Goal: Contribute content: Contribute content

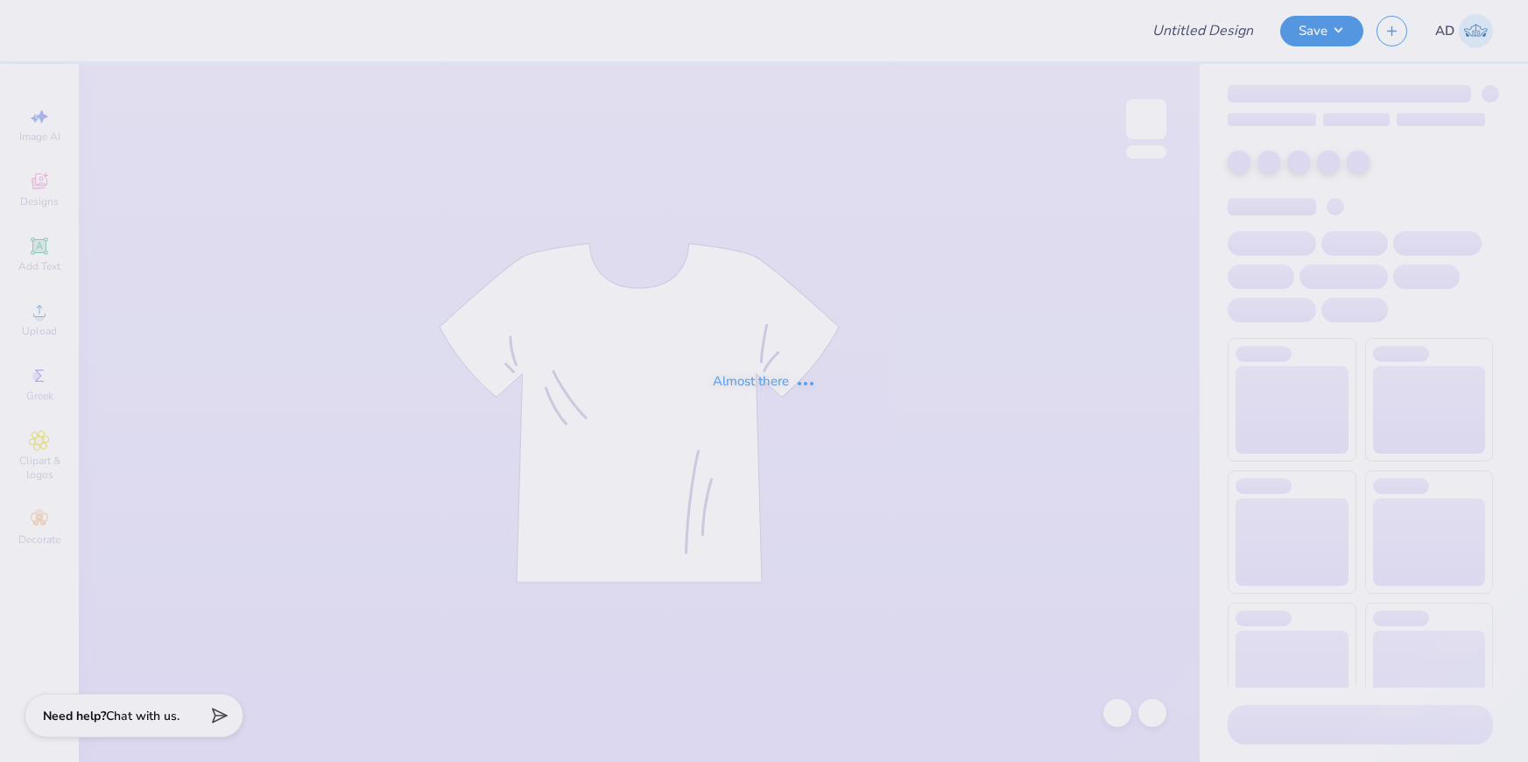
type input "Homecoming '25 3"
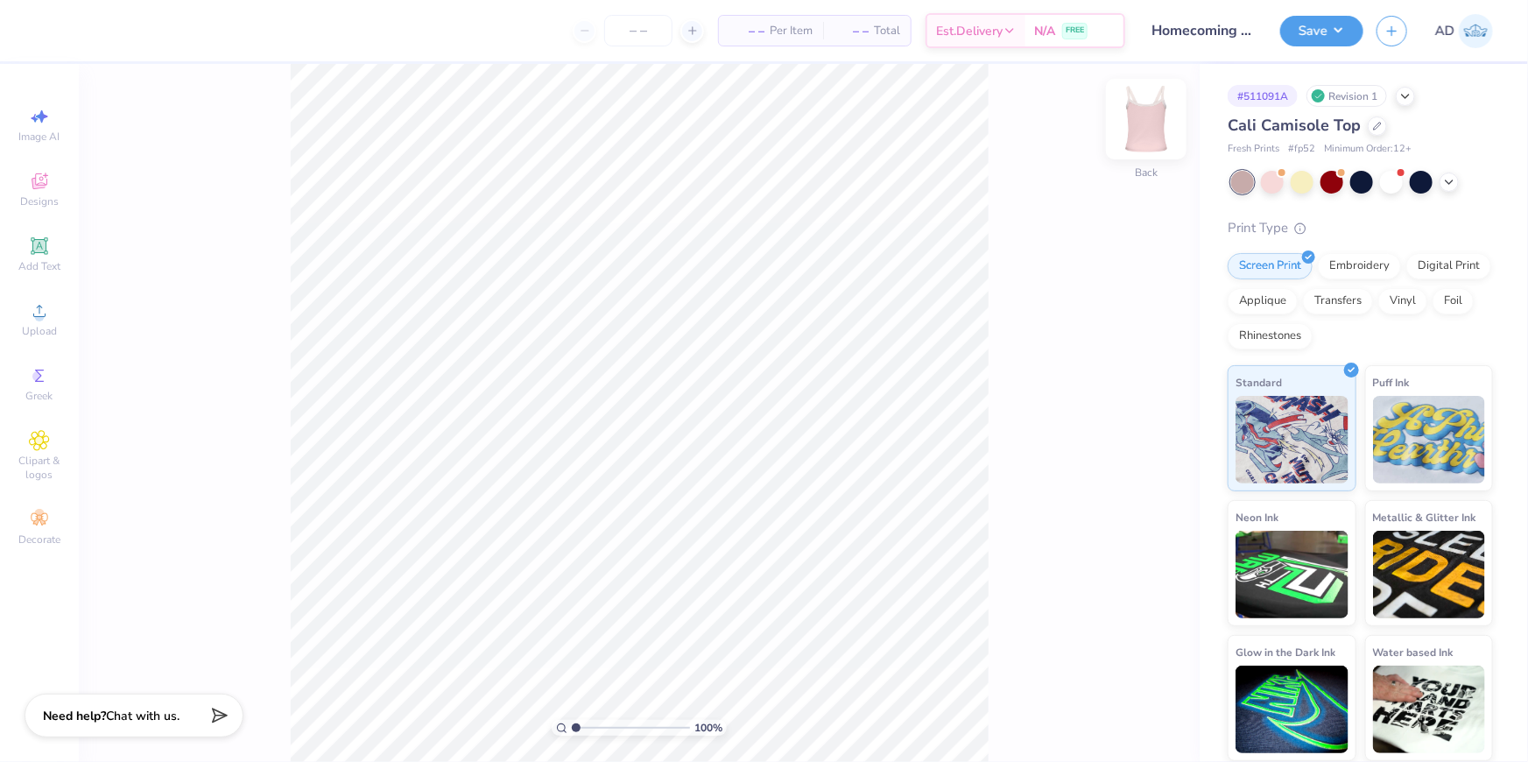
click at [1161, 122] on img at bounding box center [1146, 119] width 70 height 70
click at [1161, 122] on img at bounding box center [1145, 119] width 35 height 35
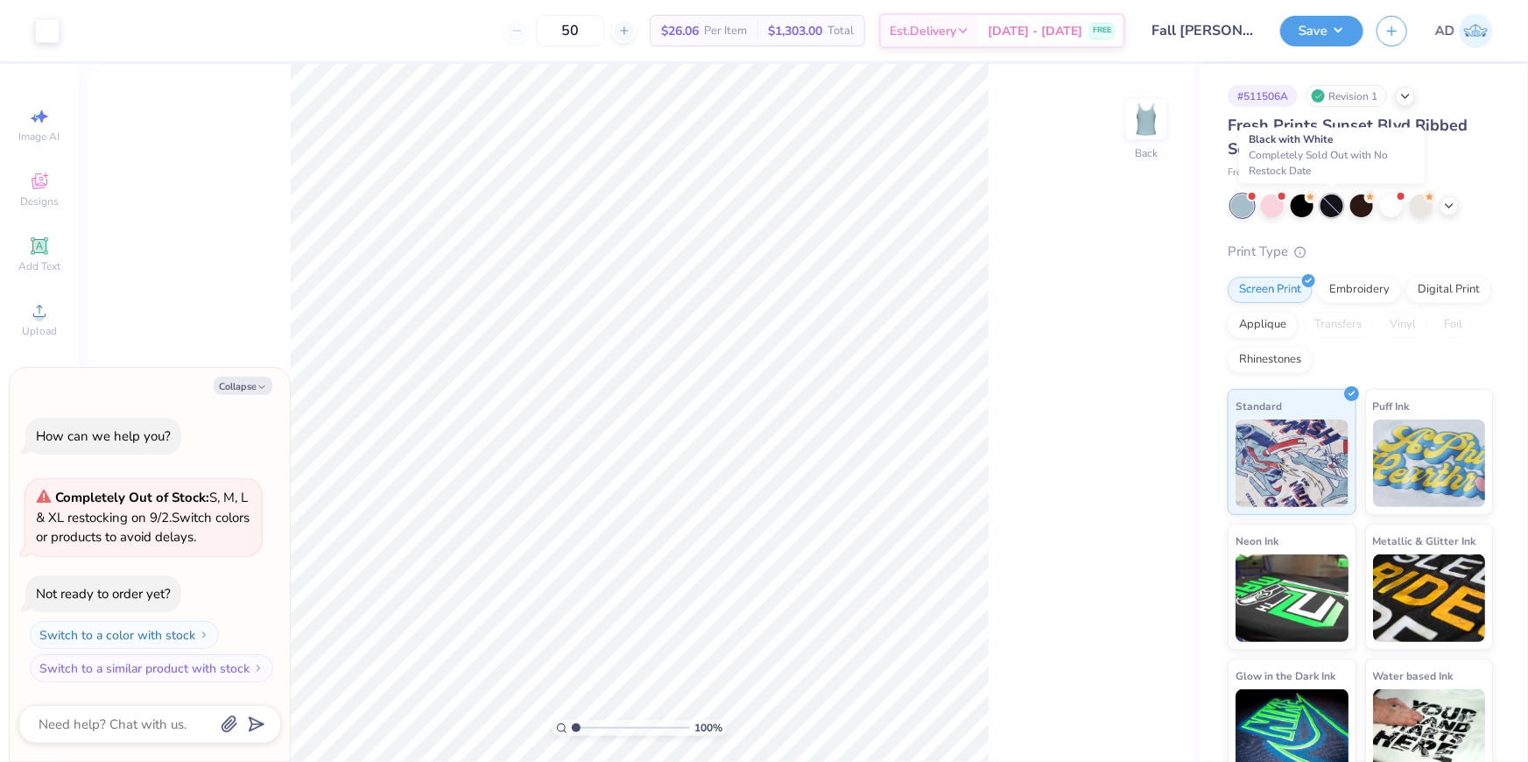
click at [1338, 209] on div at bounding box center [1331, 205] width 23 height 23
click at [1329, 205] on div at bounding box center [1331, 205] width 23 height 23
click at [1450, 203] on icon at bounding box center [1449, 204] width 14 height 14
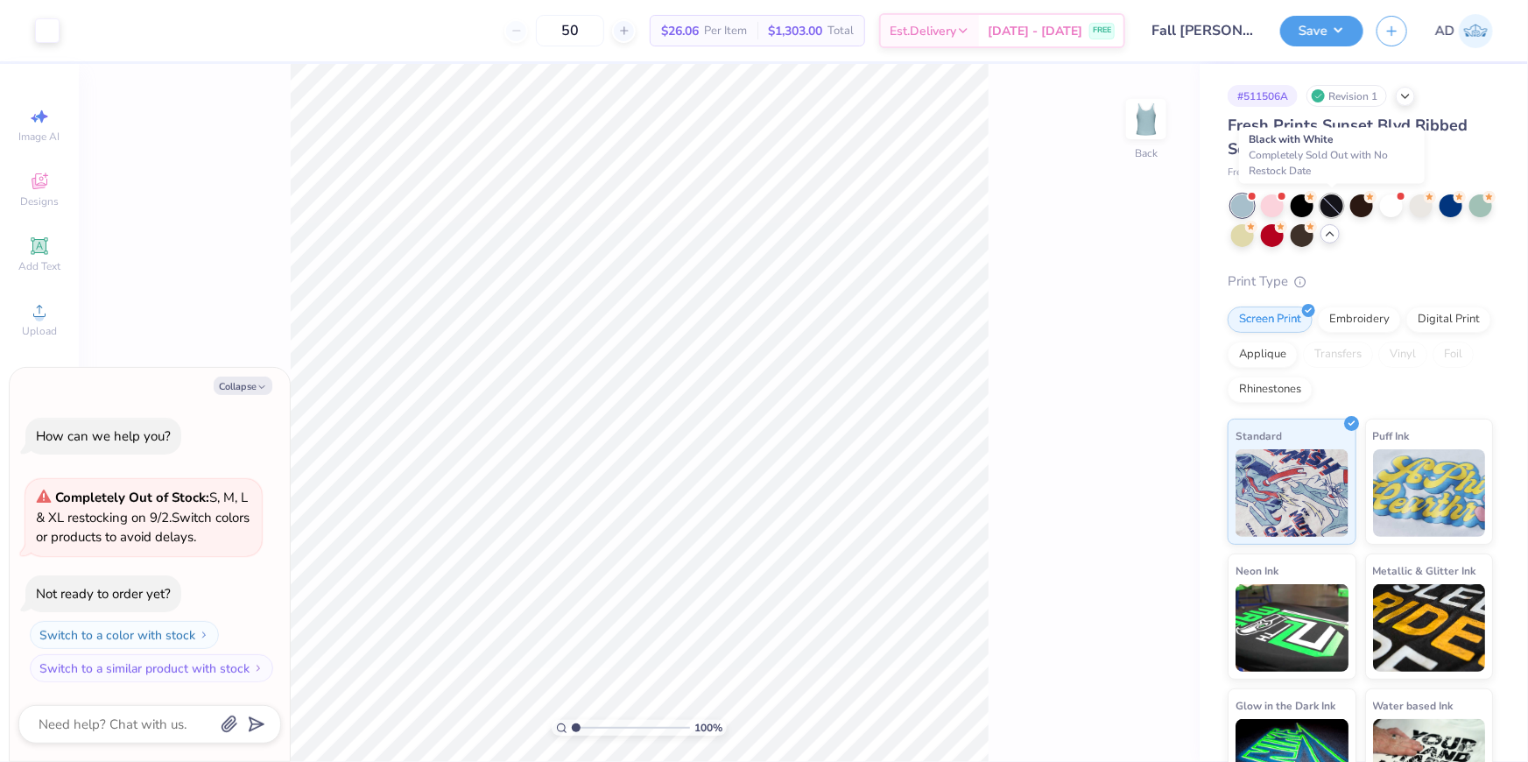
click at [1338, 207] on div at bounding box center [1331, 205] width 23 height 23
click at [1330, 209] on div at bounding box center [1331, 205] width 23 height 23
click at [1279, 206] on div at bounding box center [1272, 204] width 23 height 23
click at [1252, 209] on div at bounding box center [1242, 205] width 23 height 23
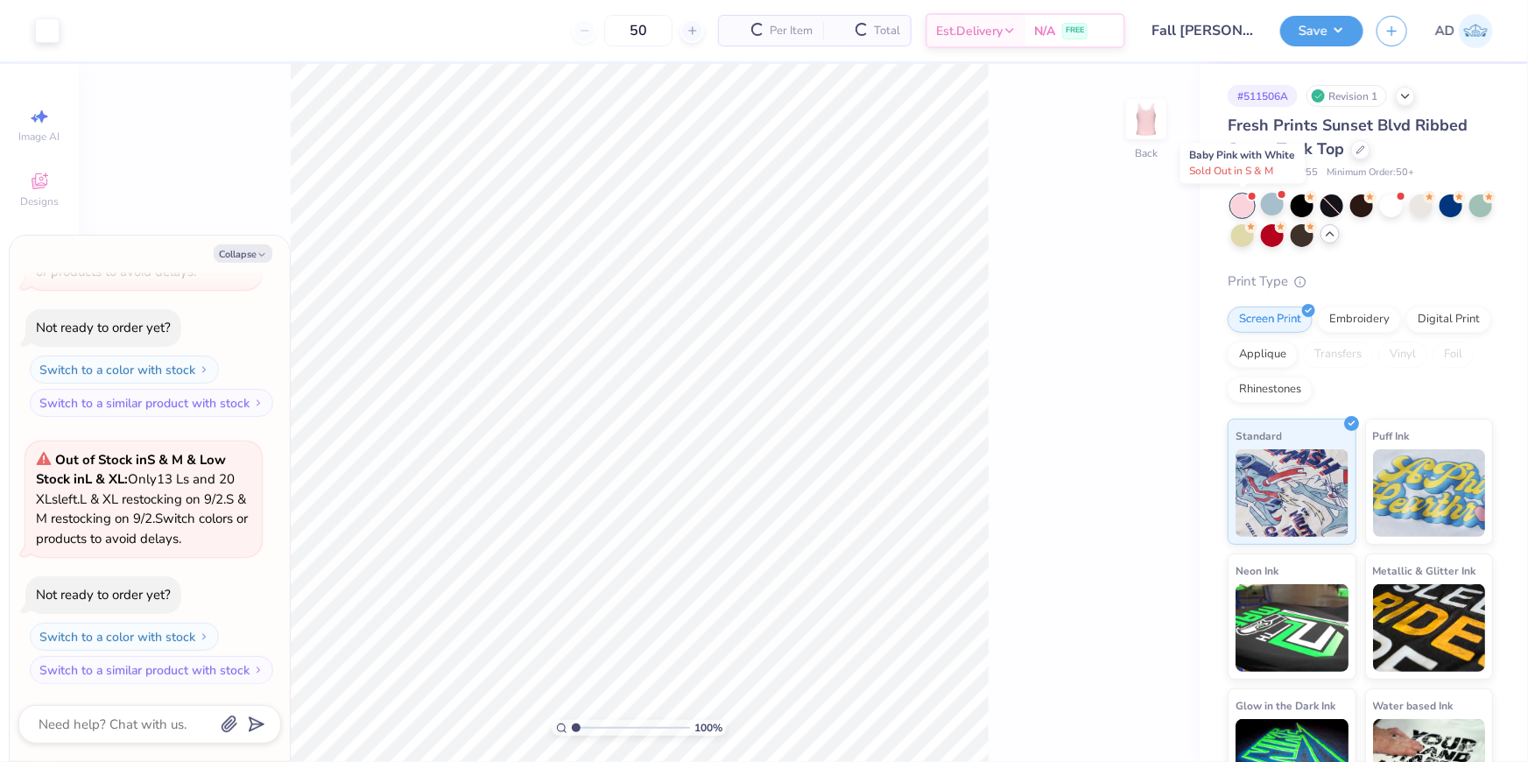
scroll to position [402, 0]
click at [1247, 201] on div at bounding box center [1242, 205] width 23 height 23
click at [1275, 205] on div at bounding box center [1272, 204] width 23 height 23
click at [1306, 200] on div at bounding box center [1301, 204] width 23 height 23
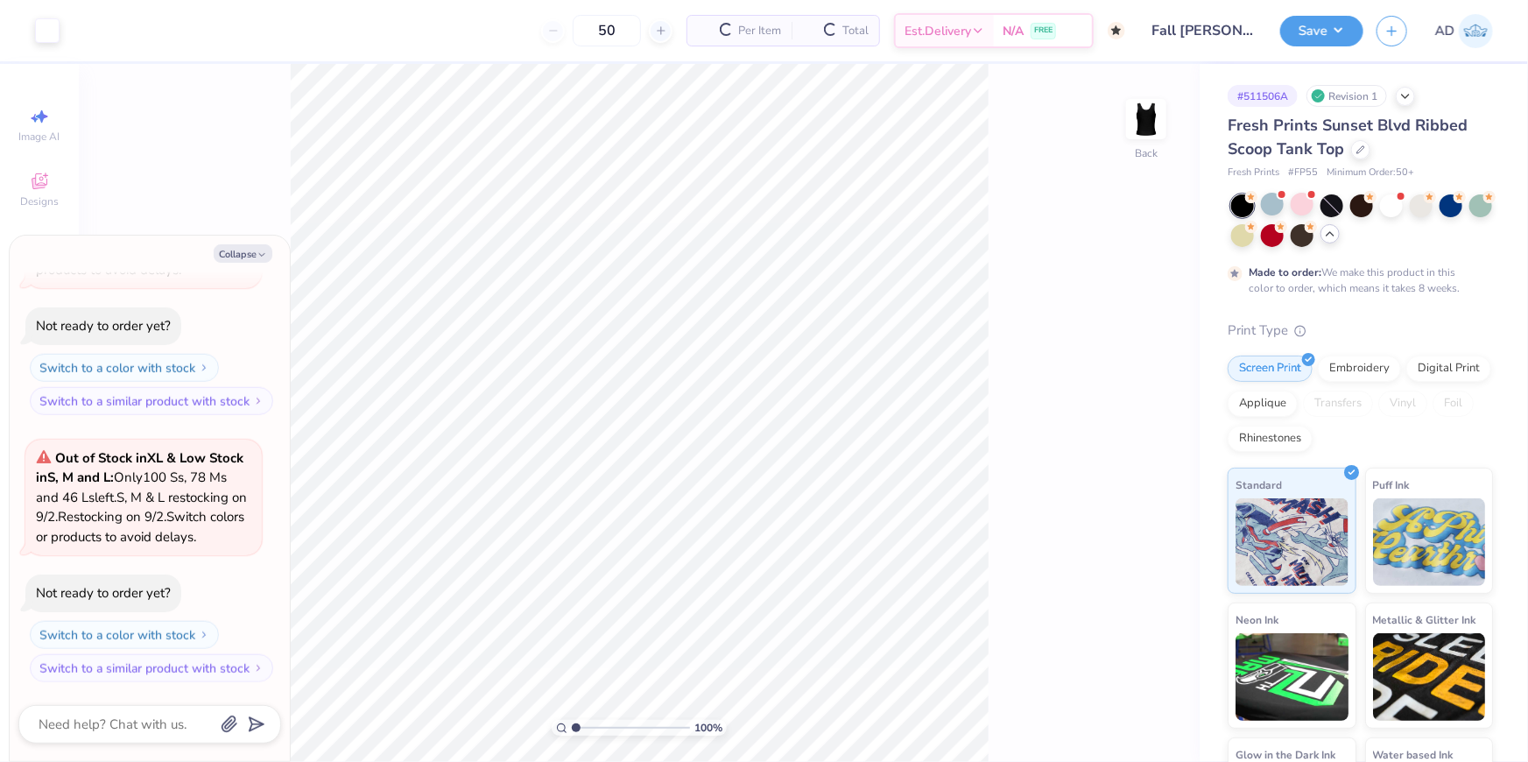
click at [1342, 200] on div at bounding box center [1331, 205] width 23 height 23
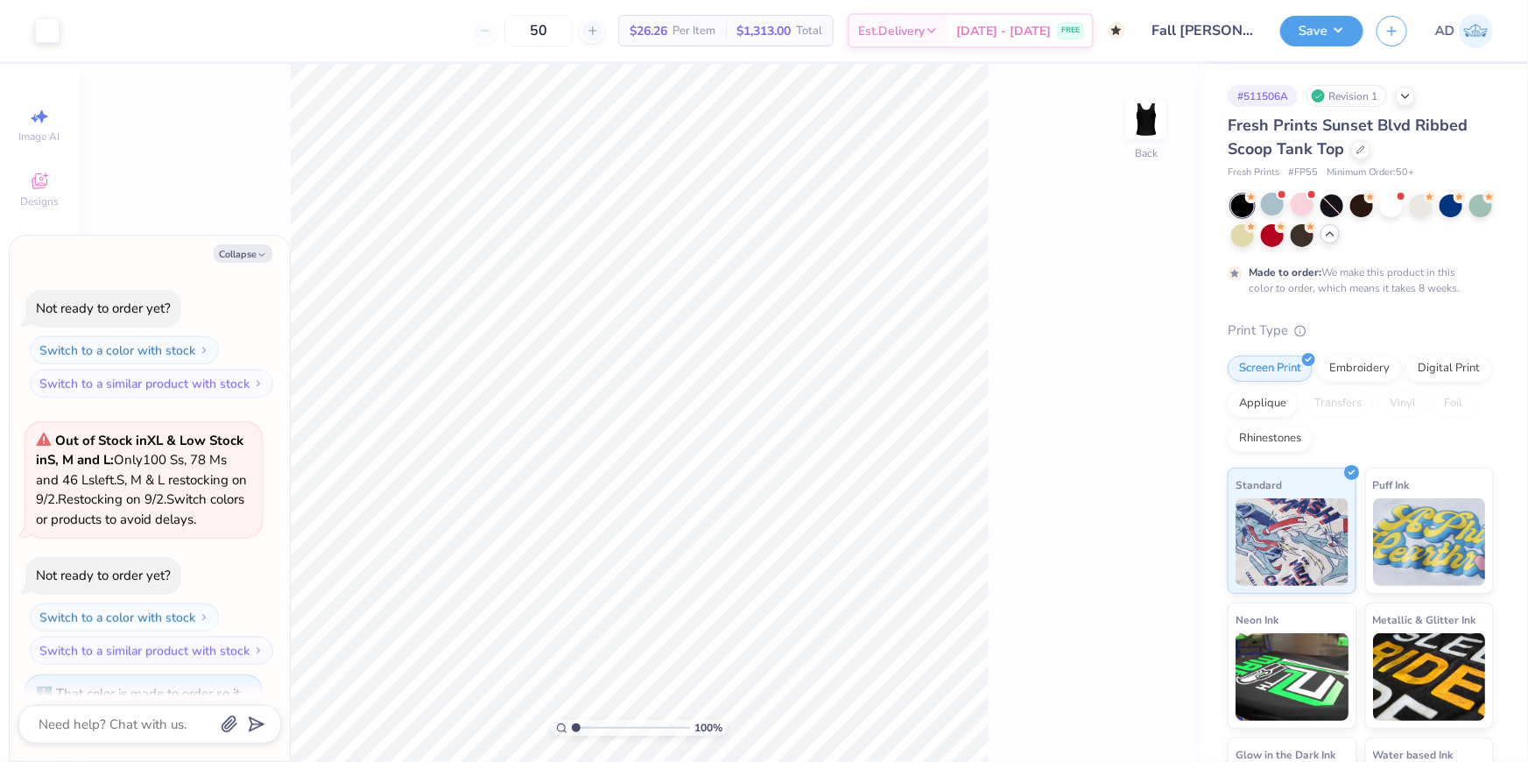
scroll to position [1120, 0]
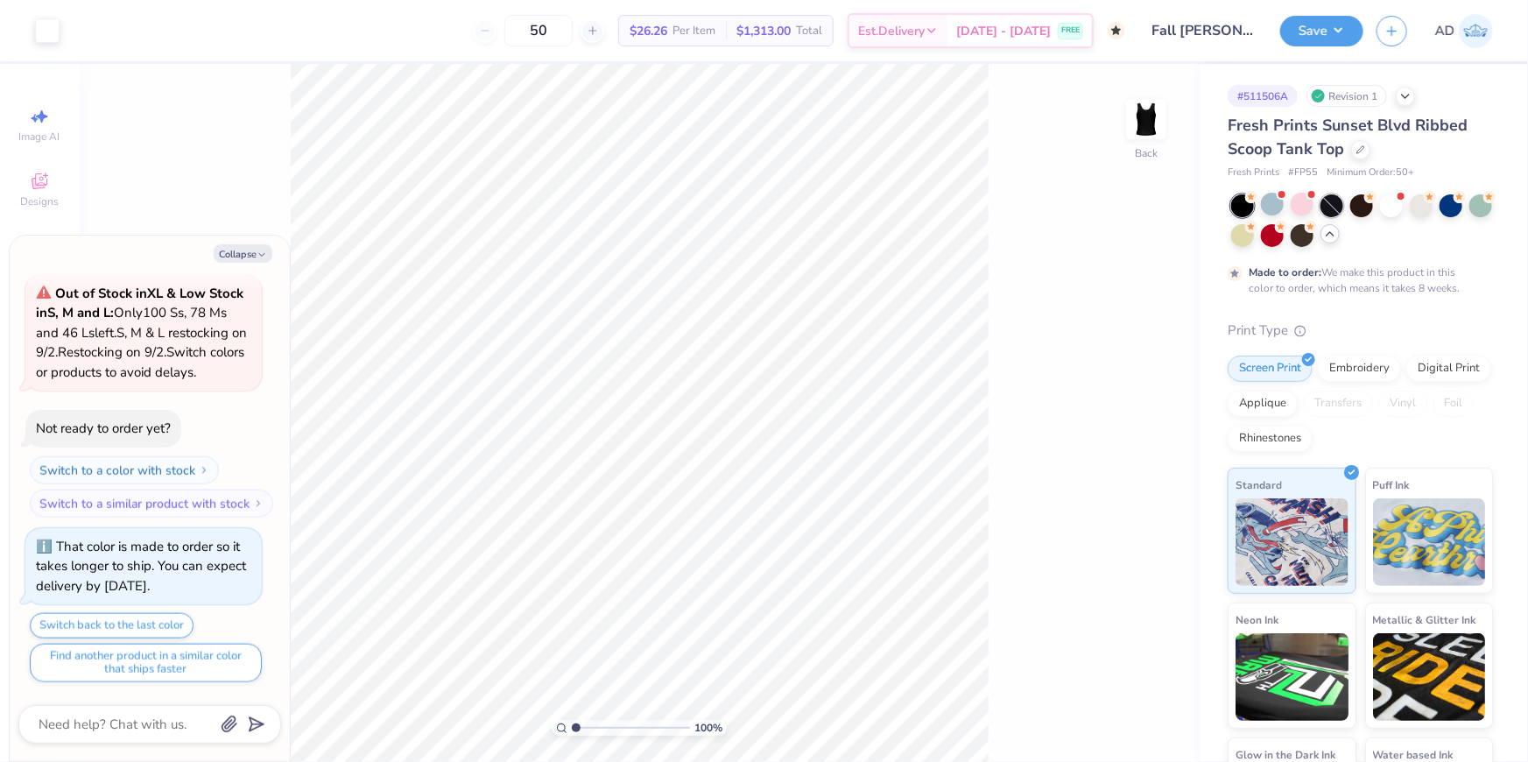
click at [1337, 207] on div at bounding box center [1331, 205] width 23 height 23
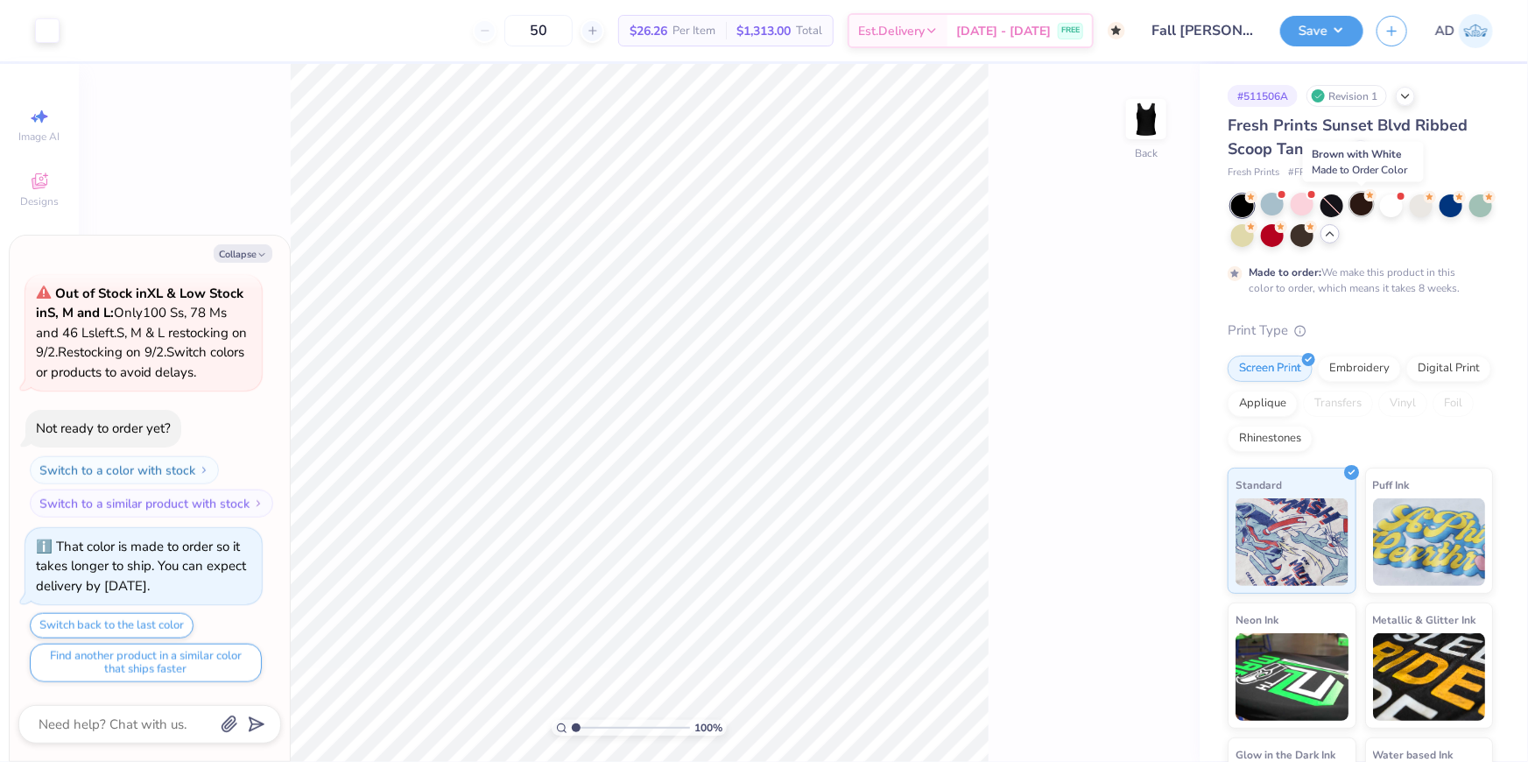
click at [1365, 202] on div at bounding box center [1361, 204] width 23 height 23
click at [1337, 236] on icon at bounding box center [1330, 234] width 14 height 14
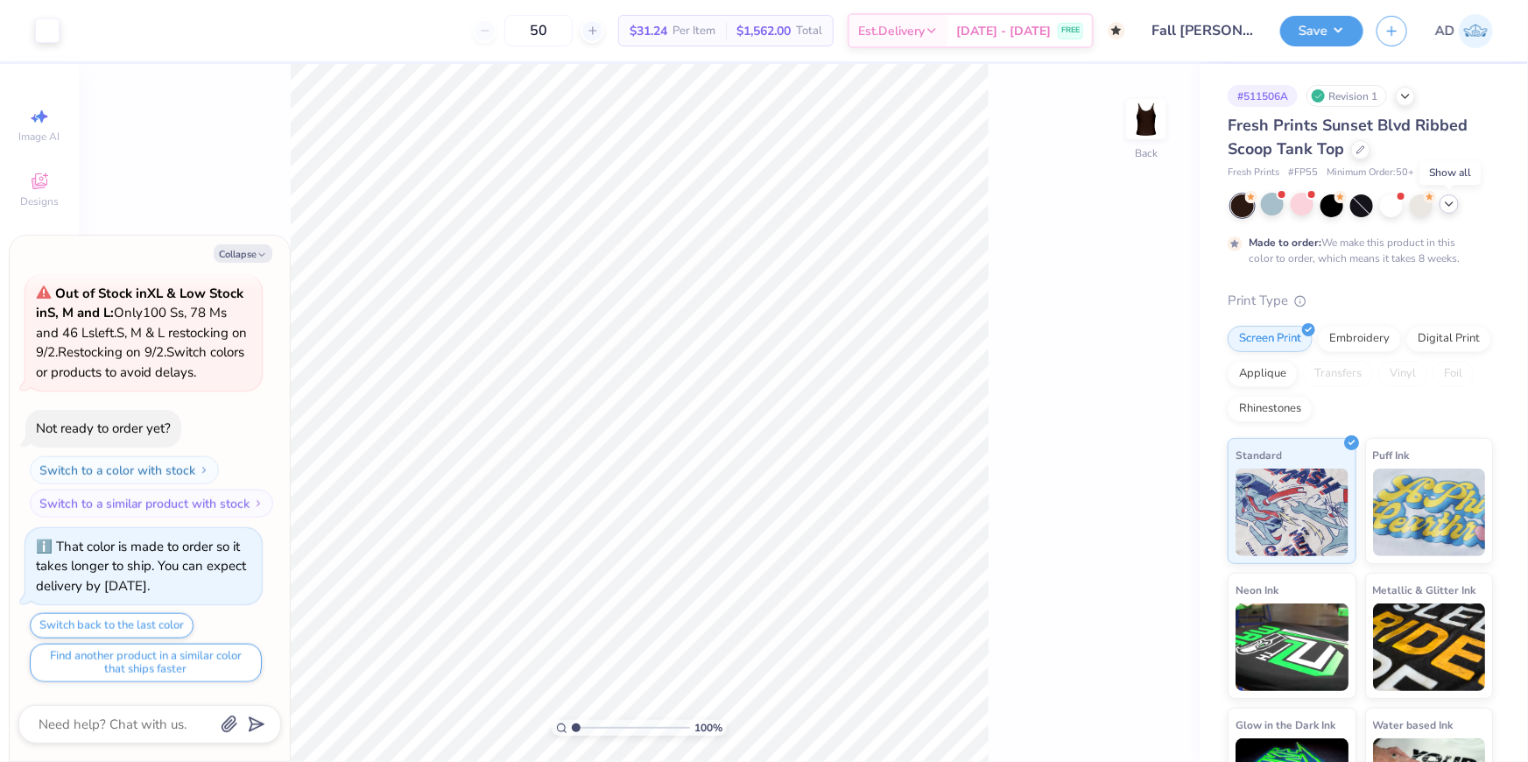
click at [1451, 208] on icon at bounding box center [1449, 204] width 14 height 14
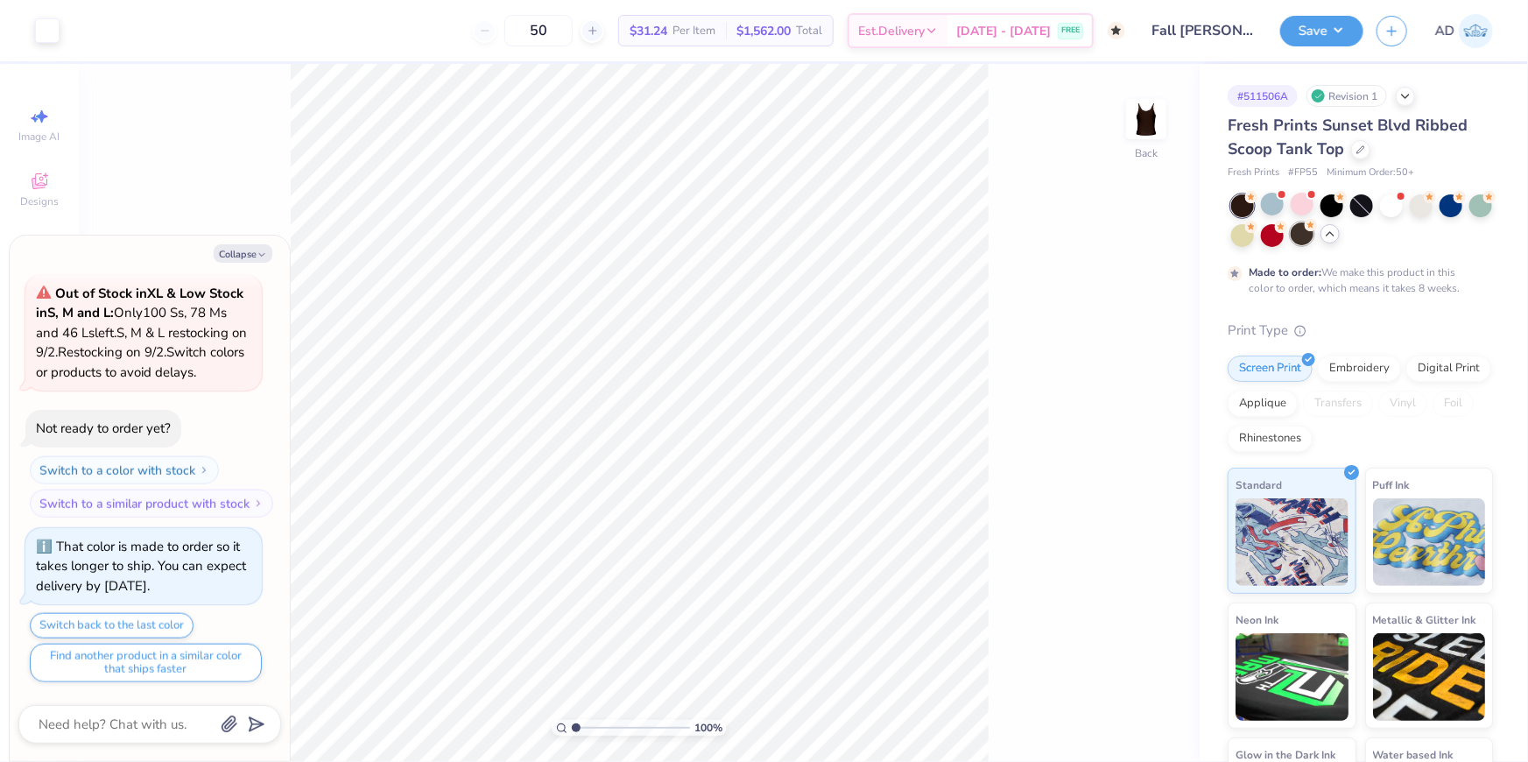
click at [1313, 232] on div at bounding box center [1301, 233] width 23 height 23
click at [1355, 207] on div at bounding box center [1361, 205] width 23 height 23
click at [1359, 207] on div at bounding box center [1361, 205] width 23 height 23
click at [1392, 209] on div at bounding box center [1391, 204] width 23 height 23
type textarea "x"
